Goal: Use online tool/utility: Use online tool/utility

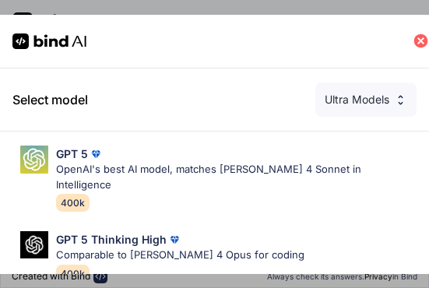
click at [426, 38] on icon at bounding box center [422, 41] width 14 height 14
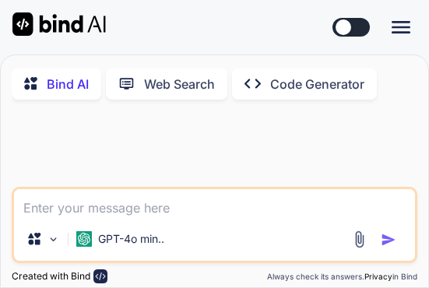
click at [170, 93] on p "Web Search" at bounding box center [179, 84] width 71 height 19
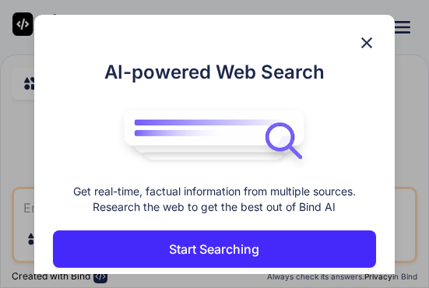
scroll to position [6, 0]
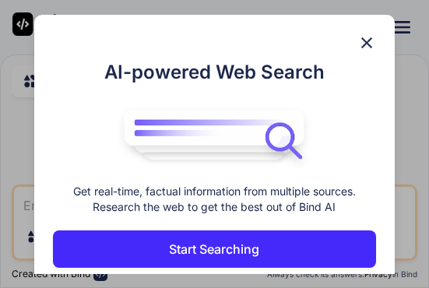
click at [367, 46] on img at bounding box center [367, 43] width 19 height 19
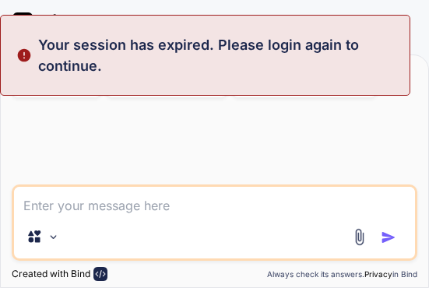
drag, startPoint x: 310, startPoint y: 179, endPoint x: 277, endPoint y: 196, distance: 37.0
click at [309, 179] on div at bounding box center [217, 147] width 404 height 75
click at [96, 270] on img at bounding box center [101, 274] width 14 height 14
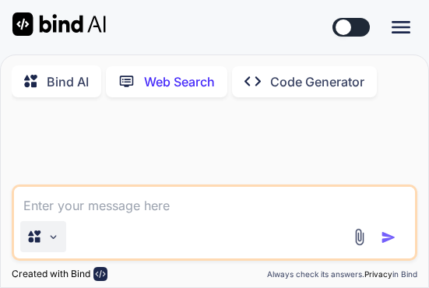
click at [57, 246] on div "Source" at bounding box center [43, 236] width 46 height 31
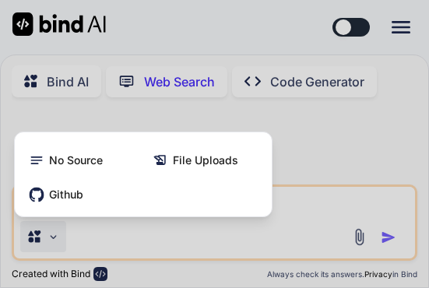
click at [130, 3] on div at bounding box center [214, 144] width 429 height 288
type textarea "x"
